Goal: Task Accomplishment & Management: Manage account settings

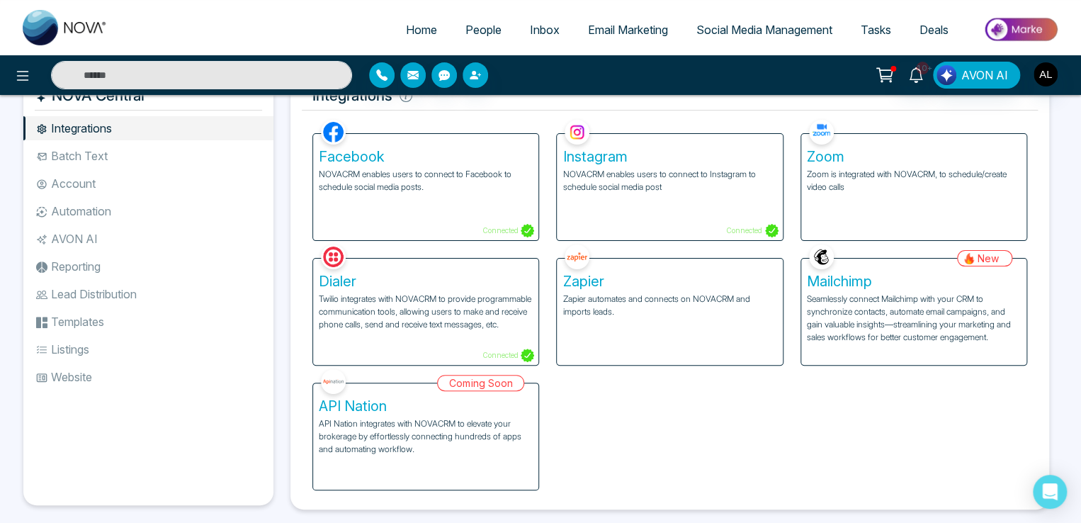
scroll to position [57, 0]
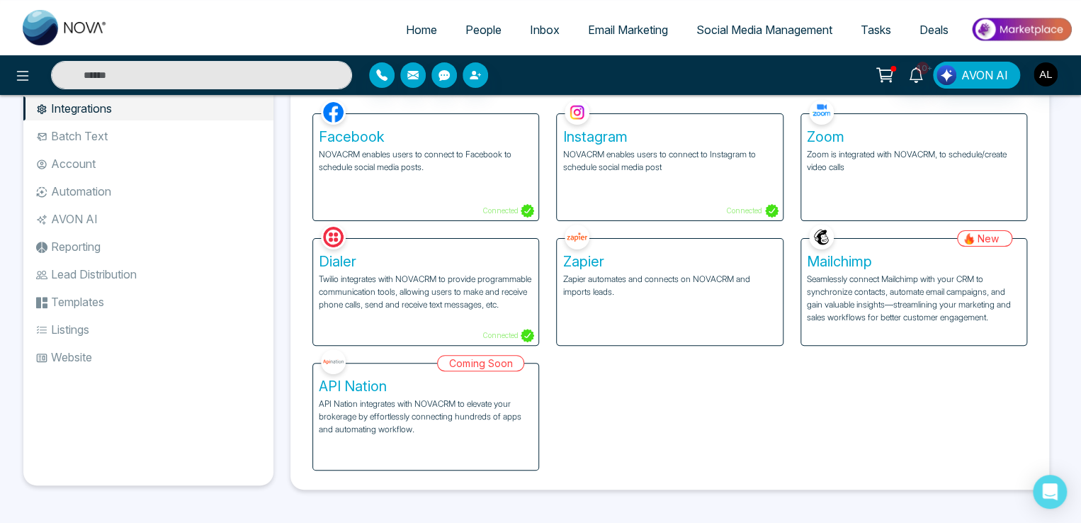
click at [89, 363] on li "Website" at bounding box center [148, 357] width 250 height 24
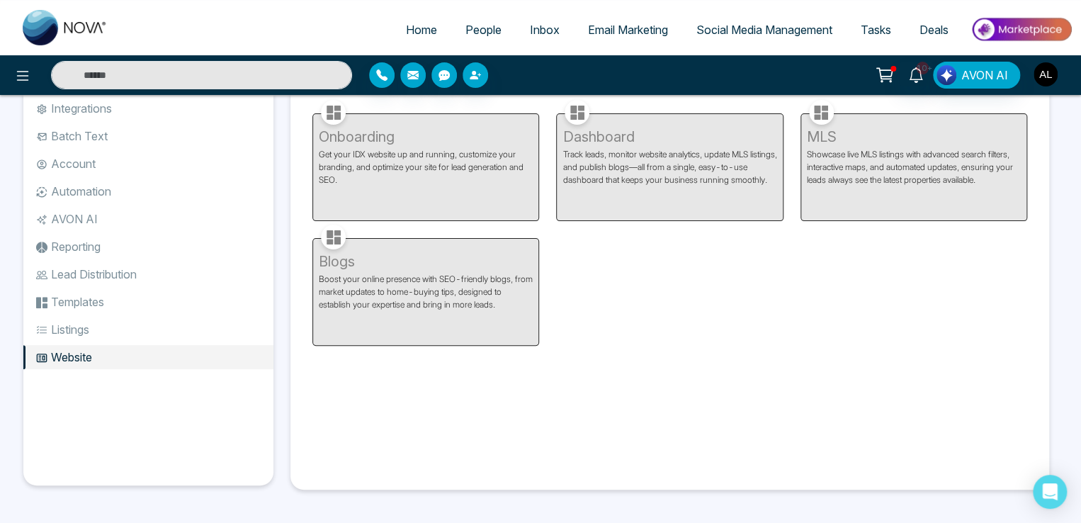
click at [1040, 77] on img "button" at bounding box center [1046, 74] width 24 height 24
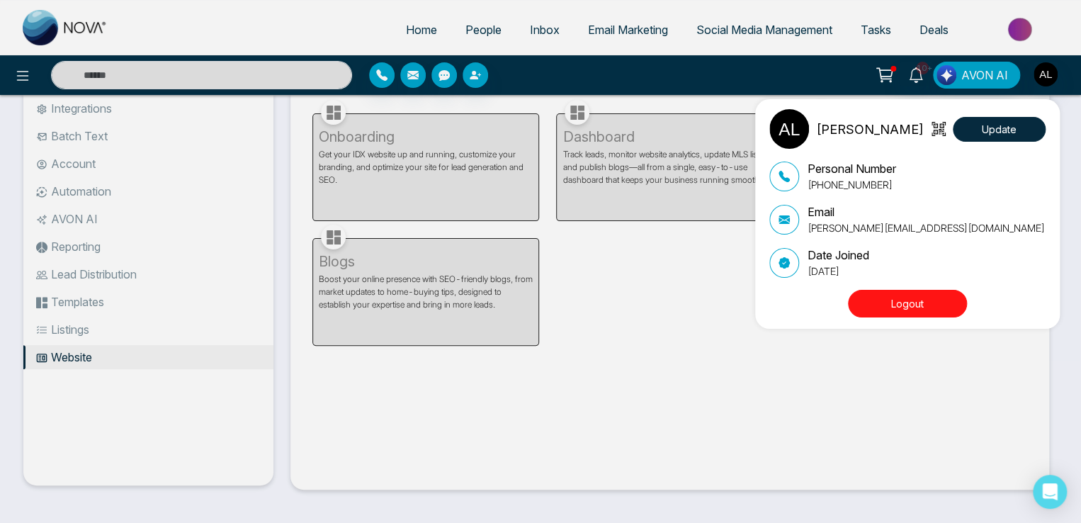
click at [919, 304] on button "Logout" at bounding box center [907, 304] width 119 height 28
